Goal: Find specific page/section: Find specific page/section

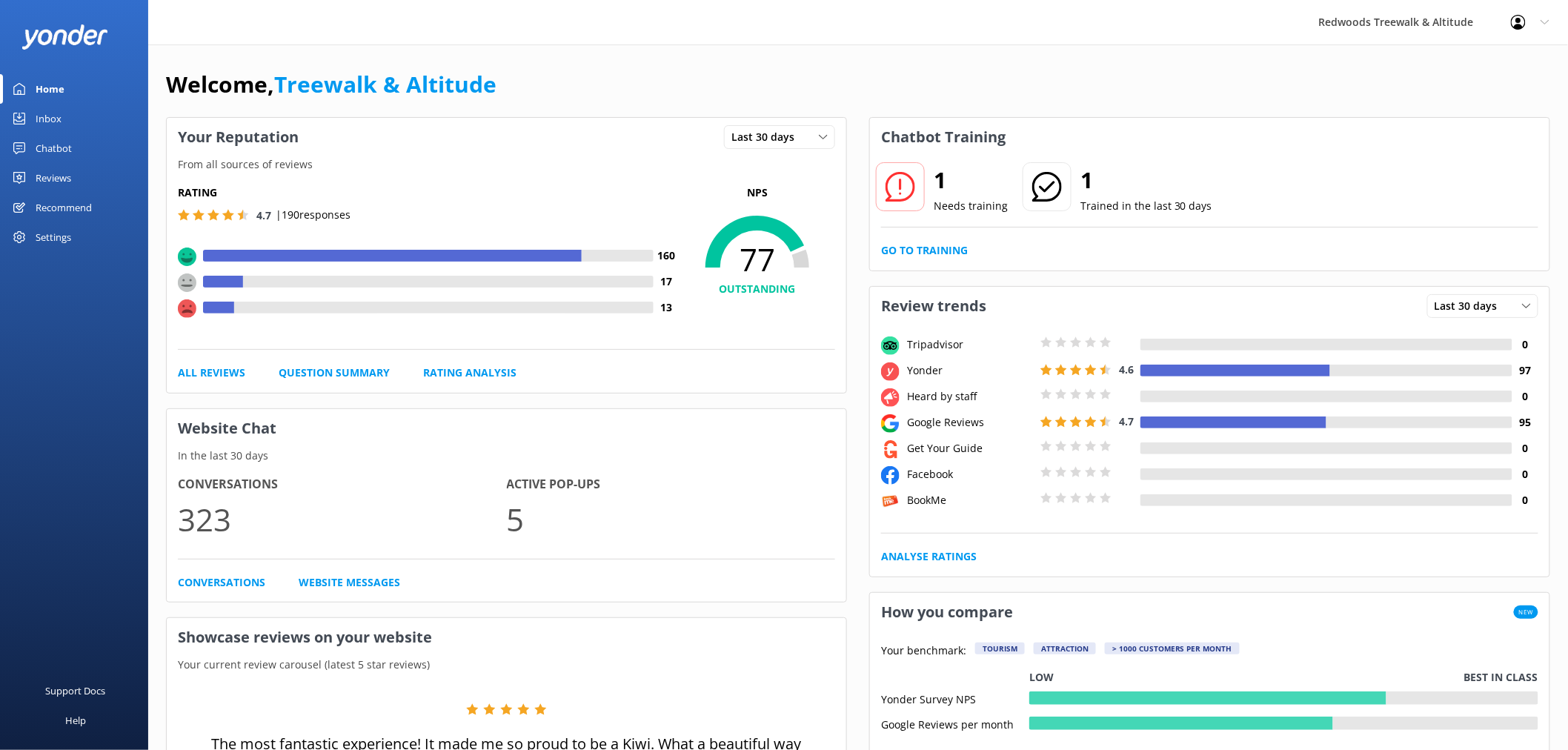
click at [65, 178] on div "Reviews" at bounding box center [53, 178] width 35 height 29
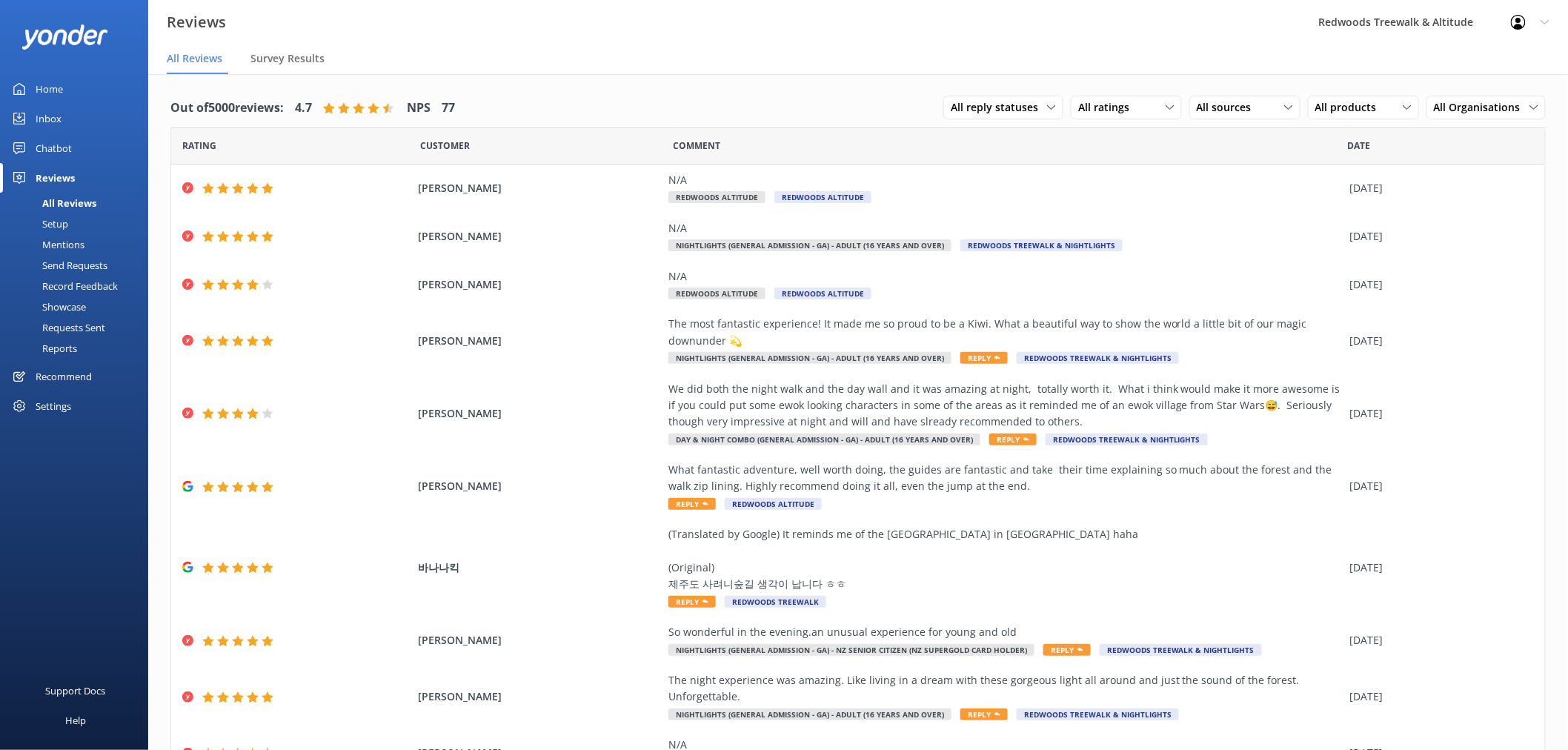
click at [84, 80] on link "Home" at bounding box center [74, 89] width 148 height 29
